Goal: Task Accomplishment & Management: Manage account settings

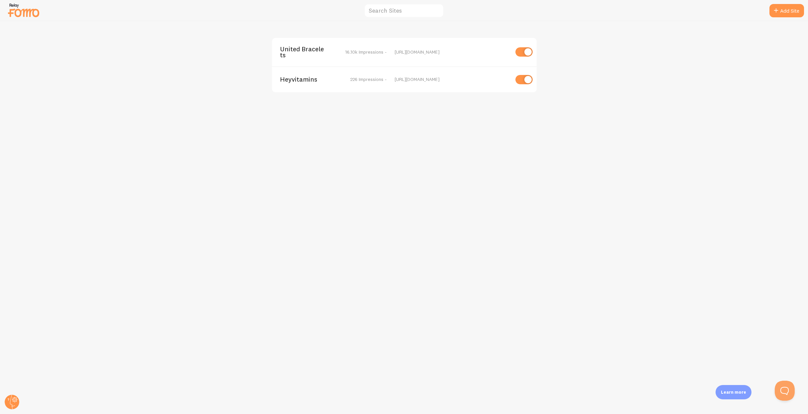
click at [297, 47] on span "United Bracelets" at bounding box center [307, 52] width 54 height 12
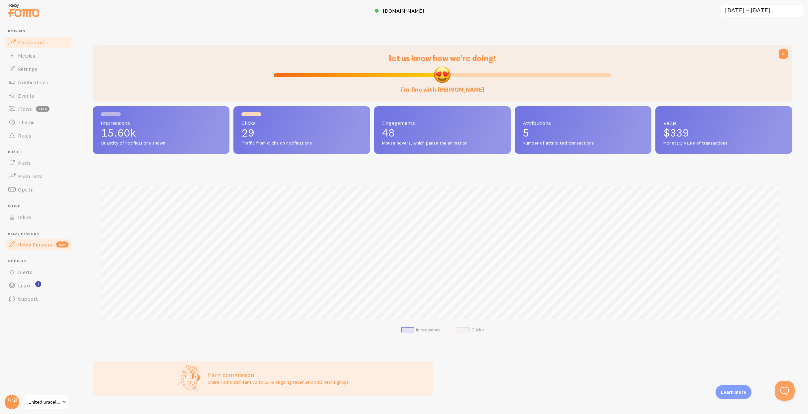
scroll to position [175, 695]
click at [49, 402] on span "United Bracelets" at bounding box center [45, 402] width 32 height 8
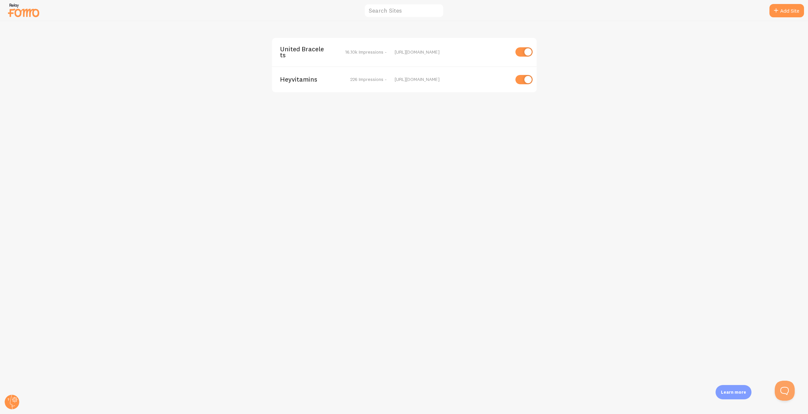
click at [298, 48] on span "United Bracelets" at bounding box center [307, 52] width 54 height 12
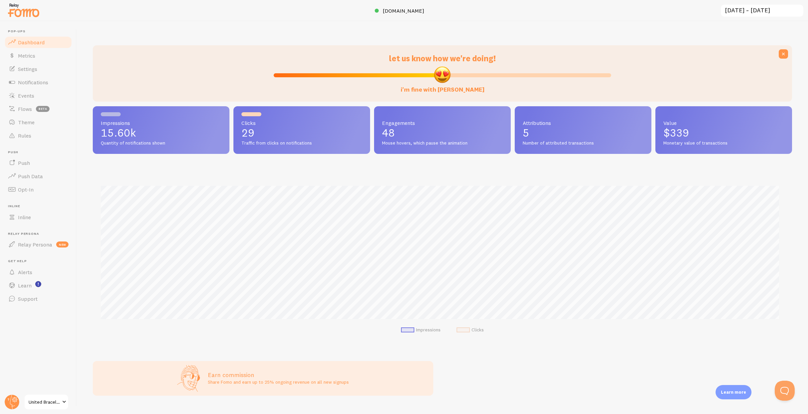
scroll to position [175, 695]
click at [37, 68] on span "Settings" at bounding box center [27, 69] width 19 height 7
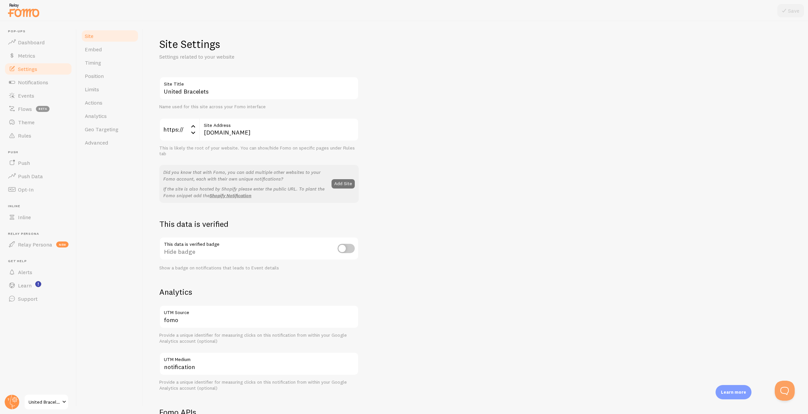
scroll to position [200, 0]
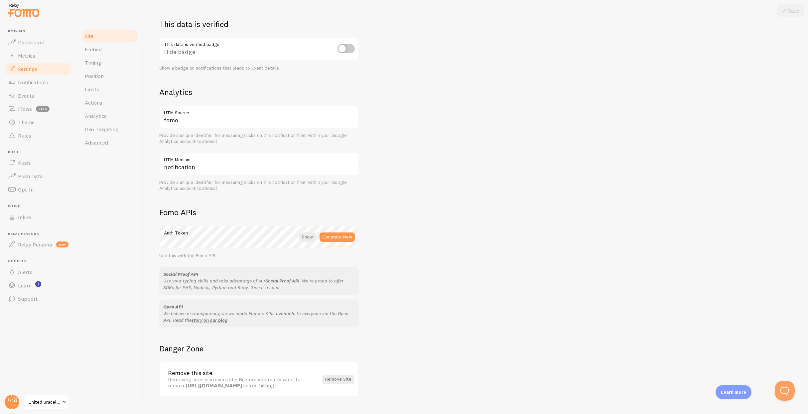
click at [55, 400] on span "United Bracelets" at bounding box center [45, 402] width 32 height 8
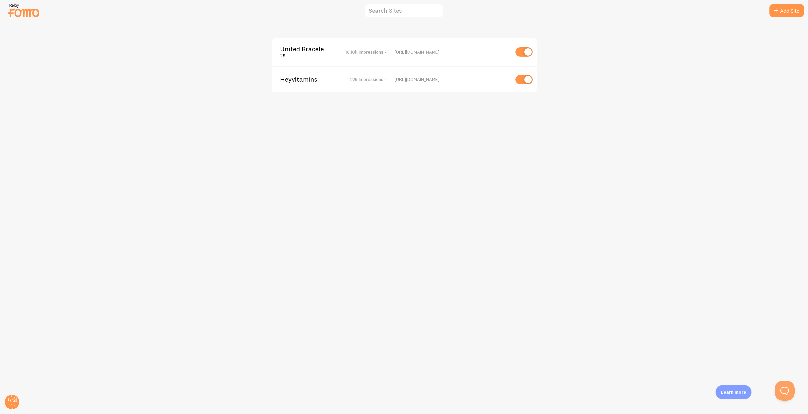
click at [306, 78] on span "Heyvitamins" at bounding box center [307, 79] width 54 height 6
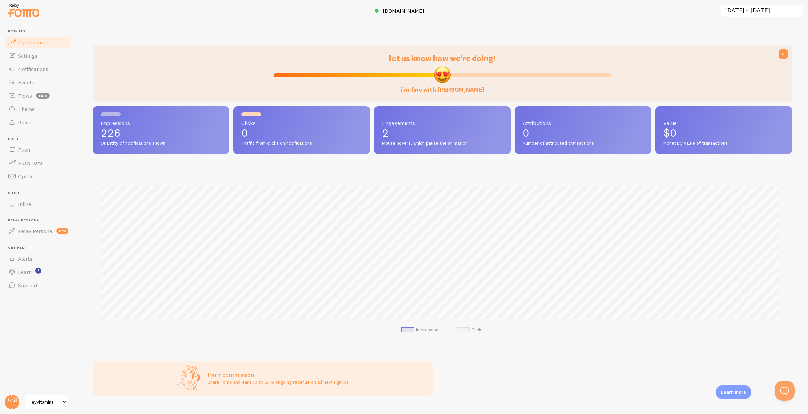
scroll to position [175, 695]
click at [23, 15] on img at bounding box center [23, 10] width 33 height 17
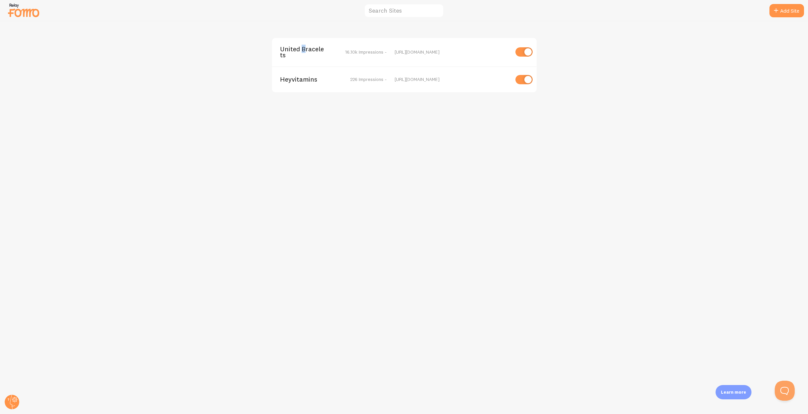
click at [303, 51] on span "United Bracelets" at bounding box center [307, 52] width 54 height 12
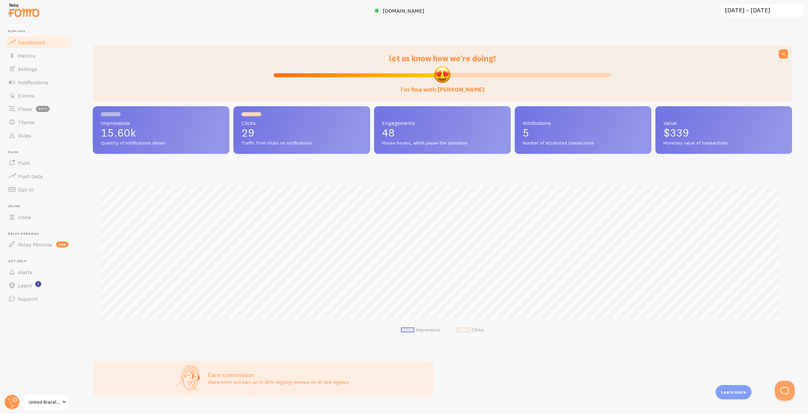
scroll to position [175, 695]
click at [53, 407] on link "United Bracelets" at bounding box center [46, 402] width 45 height 16
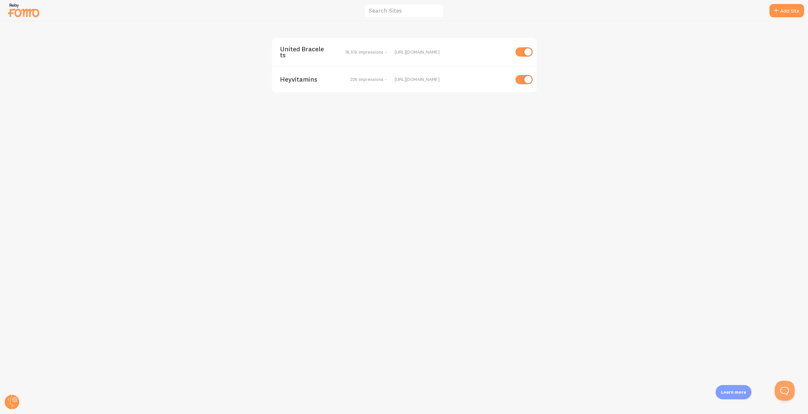
click at [307, 55] on span "United Bracelets" at bounding box center [307, 52] width 54 height 12
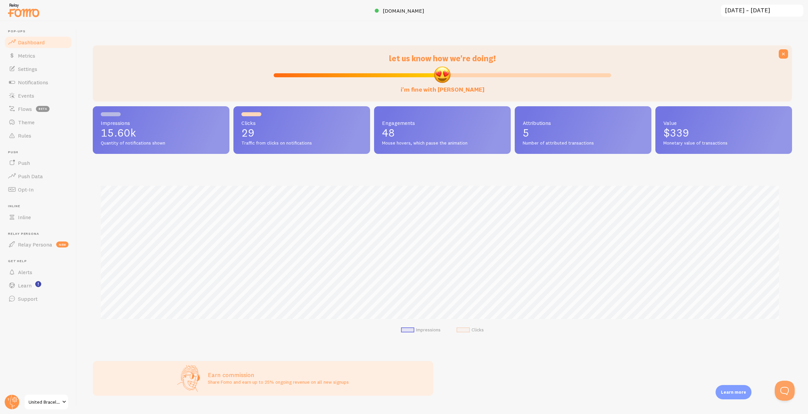
scroll to position [175, 695]
click at [28, 41] on span "Dashboard" at bounding box center [31, 42] width 27 height 7
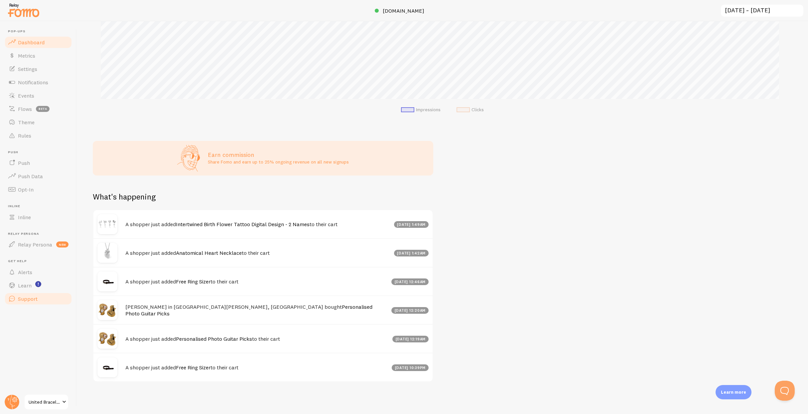
click at [34, 297] on span "Support" at bounding box center [28, 298] width 20 height 7
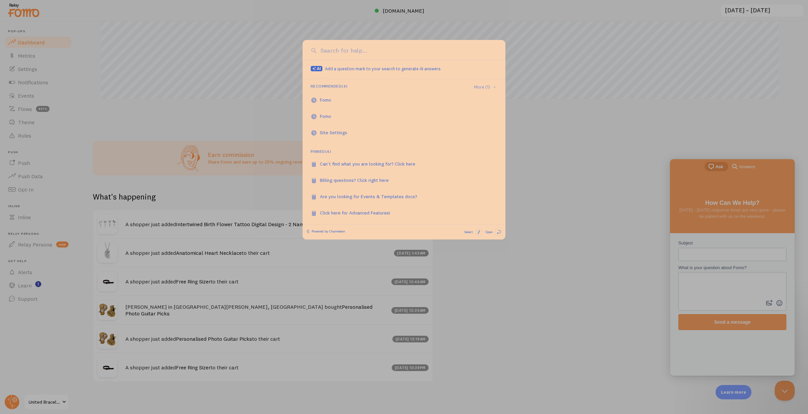
scroll to position [0, 0]
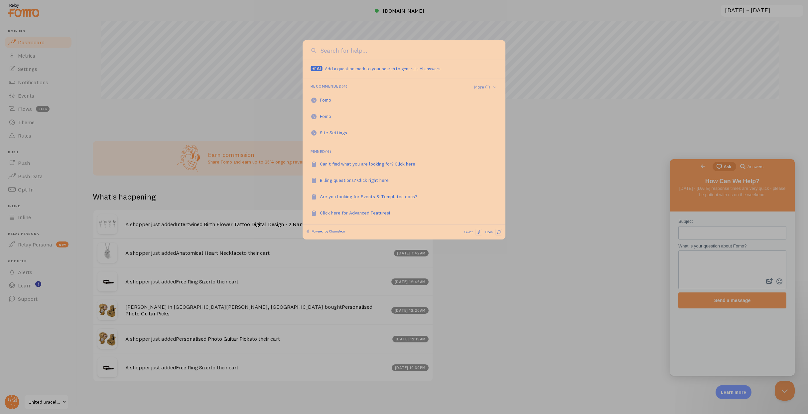
drag, startPoint x: 519, startPoint y: 149, endPoint x: 512, endPoint y: 145, distance: 8.7
click at [519, 150] on div at bounding box center [404, 207] width 808 height 414
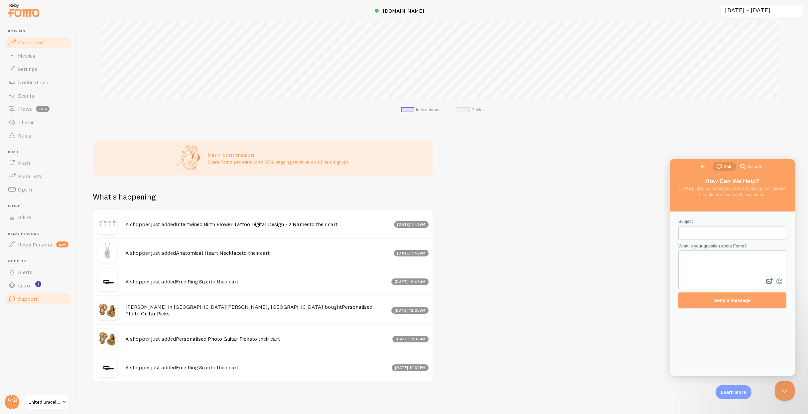
click at [29, 301] on span "Support" at bounding box center [28, 298] width 20 height 7
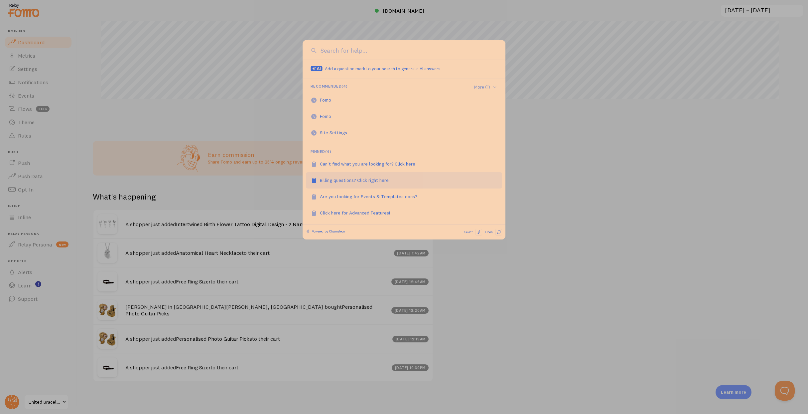
click at [396, 181] on div "Billing questions? Click right here" at bounding box center [358, 180] width 76 height 7
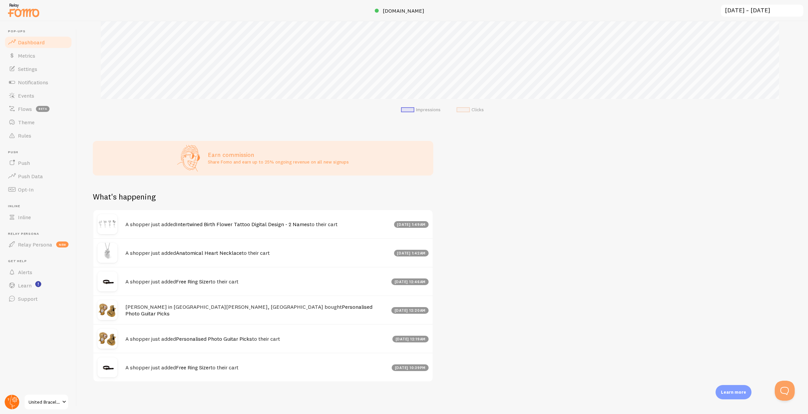
click at [6, 401] on circle at bounding box center [12, 401] width 15 height 15
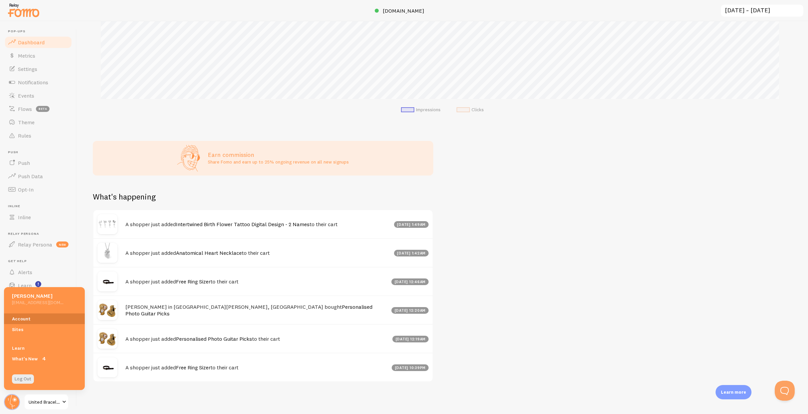
click at [22, 317] on link "Account" at bounding box center [44, 318] width 81 height 11
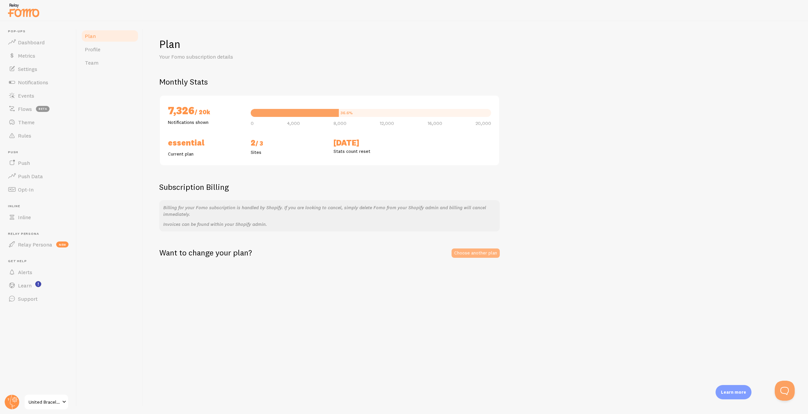
click at [460, 256] on link "Choose another plan" at bounding box center [476, 252] width 48 height 9
